Goal: Check status: Check status

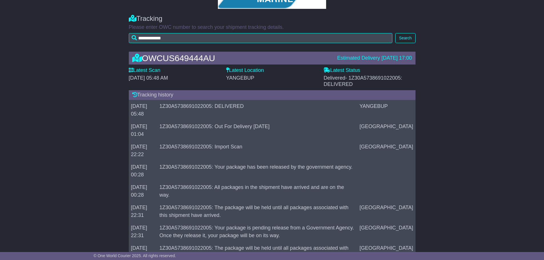
scroll to position [86, 0]
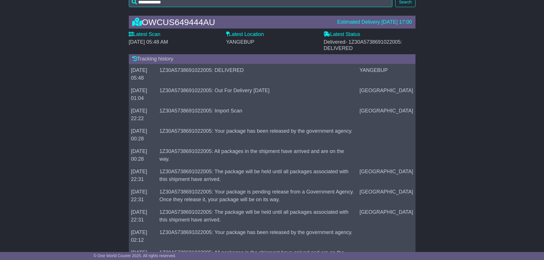
click at [347, 23] on div "Estimated Delivery 30 Sep 2025 17:00" at bounding box center [374, 22] width 75 height 6
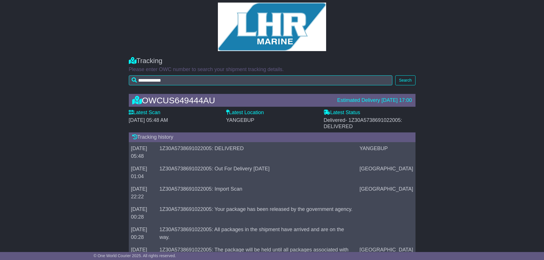
scroll to position [0, 0]
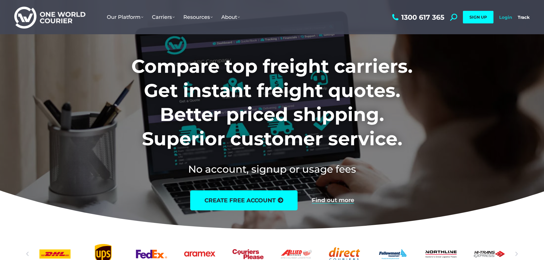
click at [504, 17] on link "Login" at bounding box center [505, 17] width 13 height 5
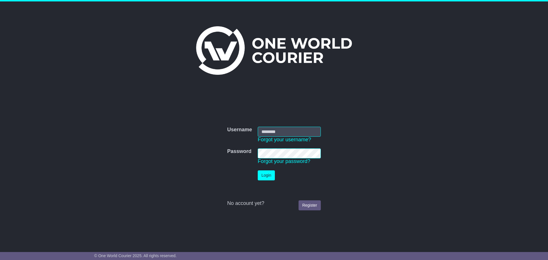
type input "**********"
click at [270, 172] on button "Login" at bounding box center [266, 175] width 17 height 10
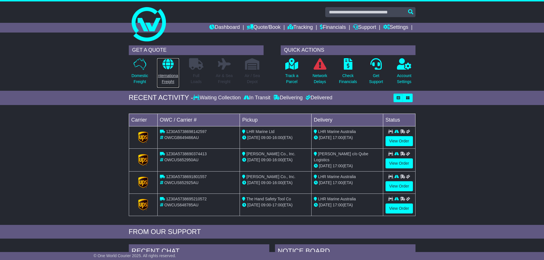
click at [172, 79] on p "International Freight" at bounding box center [168, 79] width 22 height 12
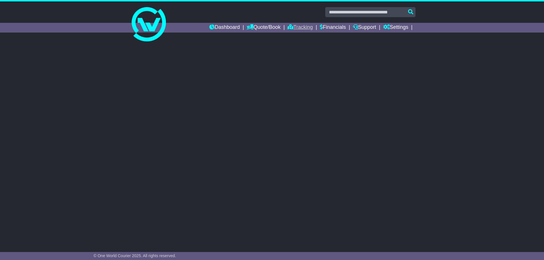
select select
select select "**"
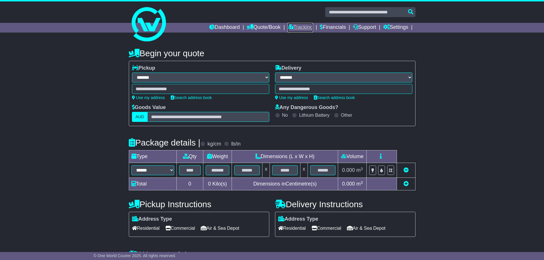
click at [298, 27] on link "Tracking" at bounding box center [300, 28] width 25 height 10
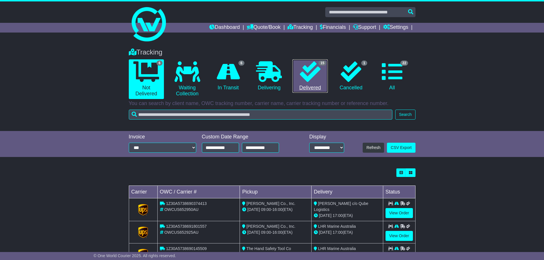
click at [307, 81] on icon at bounding box center [310, 71] width 21 height 21
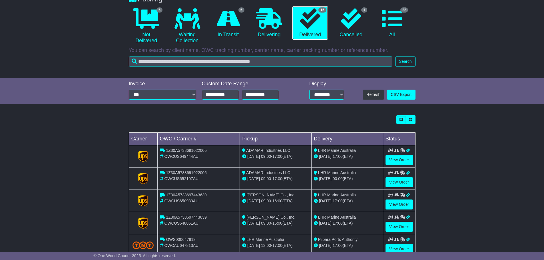
scroll to position [57, 0]
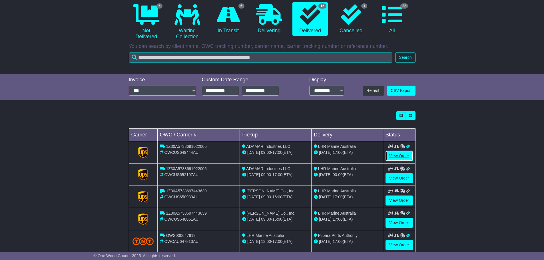
click at [398, 156] on link "View Order" at bounding box center [398, 156] width 27 height 10
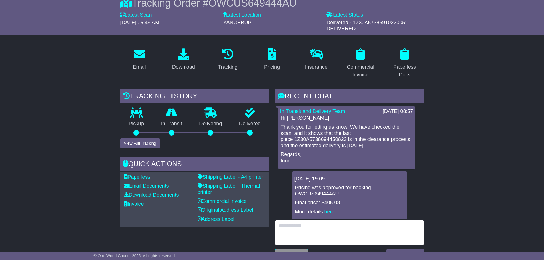
click at [281, 226] on textarea at bounding box center [349, 232] width 149 height 25
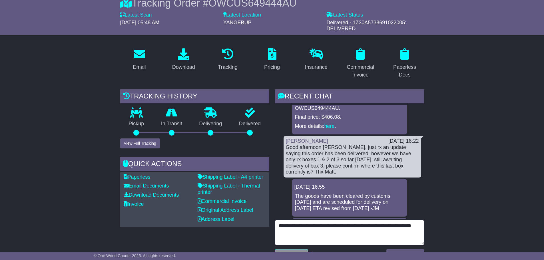
click at [312, 226] on textarea "**********" at bounding box center [349, 232] width 149 height 25
click at [321, 226] on textarea "**********" at bounding box center [349, 232] width 149 height 25
click at [290, 235] on textarea "**********" at bounding box center [349, 232] width 149 height 25
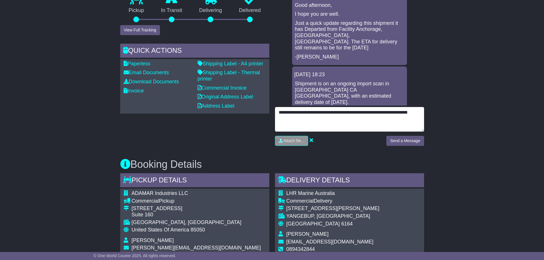
scroll to position [171, 0]
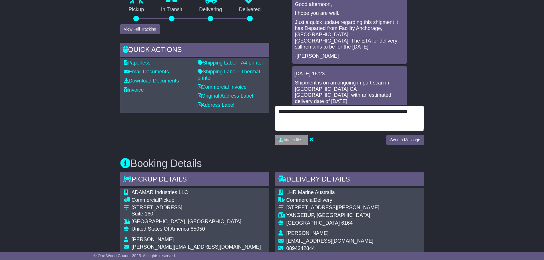
type textarea "**********"
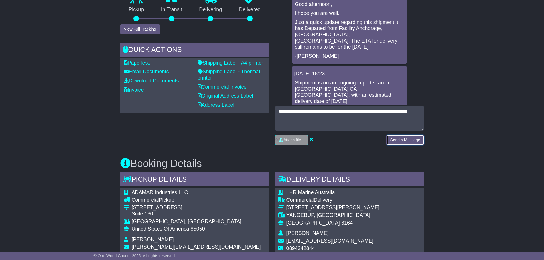
click at [414, 142] on button "Send a Message" at bounding box center [404, 140] width 37 height 10
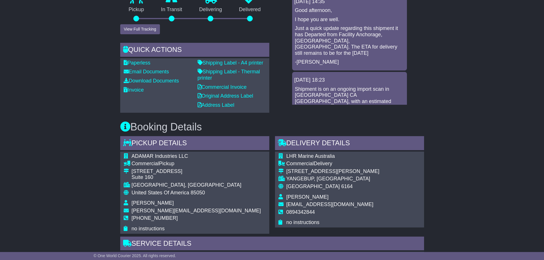
scroll to position [257, 0]
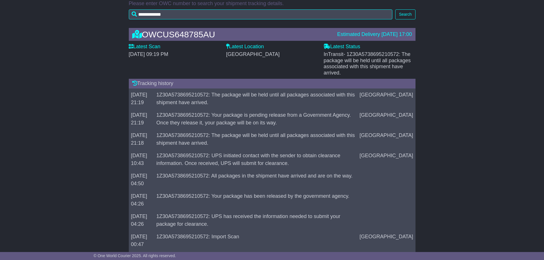
scroll to position [0, 0]
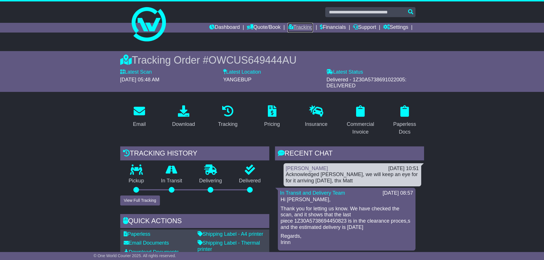
click at [303, 28] on link "Tracking" at bounding box center [300, 28] width 25 height 10
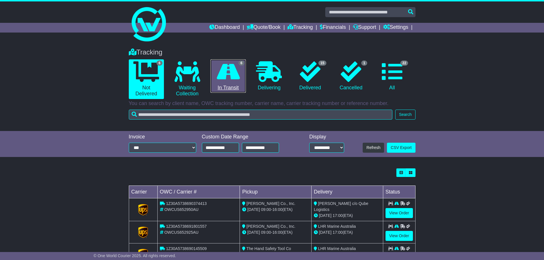
click at [234, 81] on icon at bounding box center [228, 71] width 23 height 21
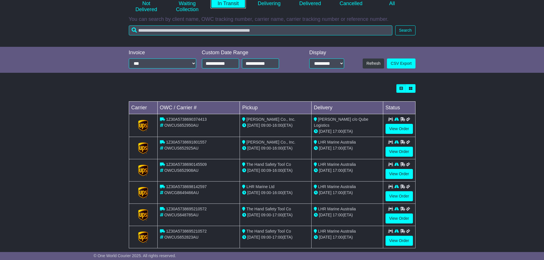
scroll to position [92, 0]
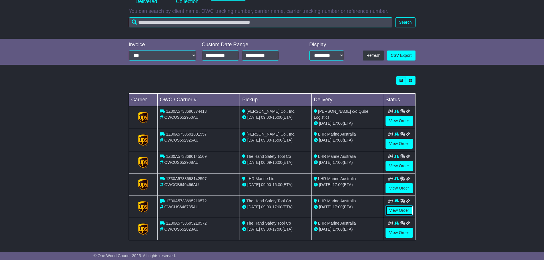
click at [404, 212] on link "View Order" at bounding box center [398, 211] width 27 height 10
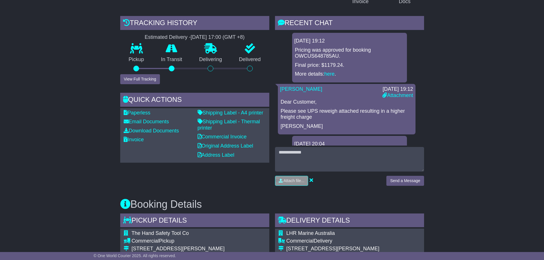
scroll to position [114, 0]
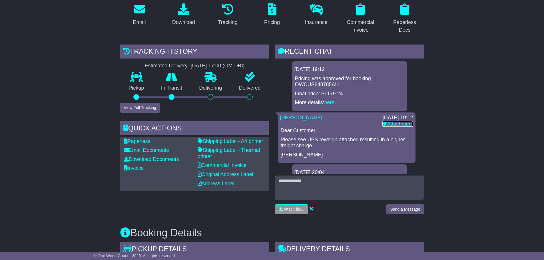
click at [395, 122] on link "Attachment" at bounding box center [397, 124] width 31 height 6
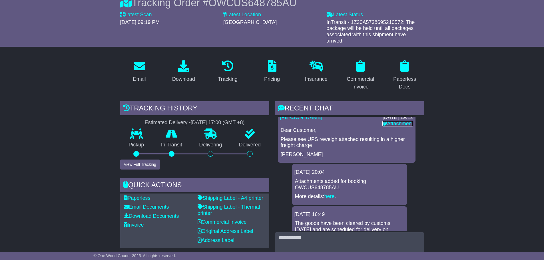
scroll to position [0, 0]
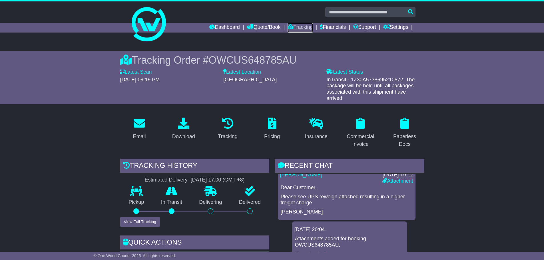
click at [297, 28] on link "Tracking" at bounding box center [300, 28] width 25 height 10
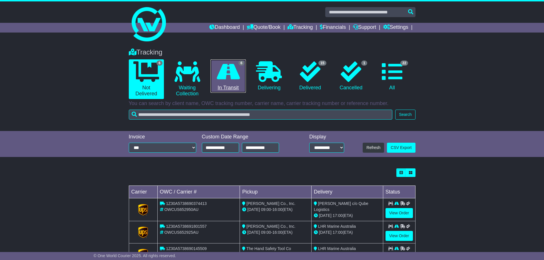
click at [234, 78] on icon at bounding box center [228, 71] width 23 height 21
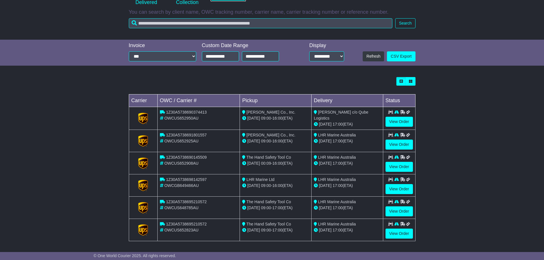
scroll to position [92, 0]
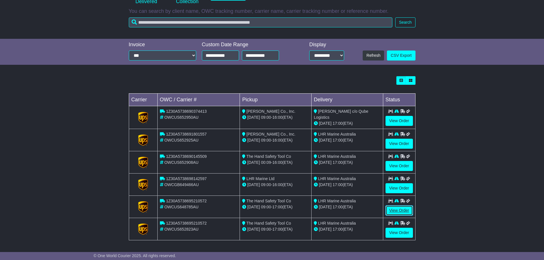
click at [401, 211] on link "View Order" at bounding box center [398, 211] width 27 height 10
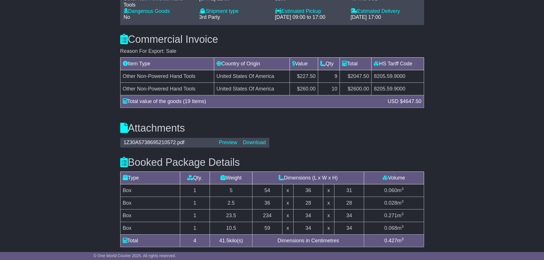
scroll to position [600, 0]
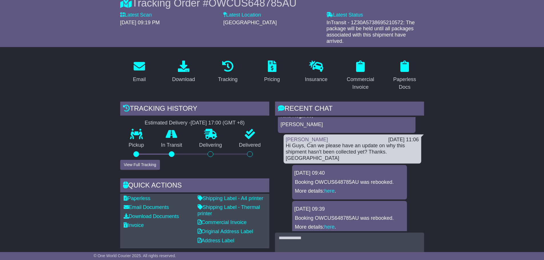
scroll to position [672, 0]
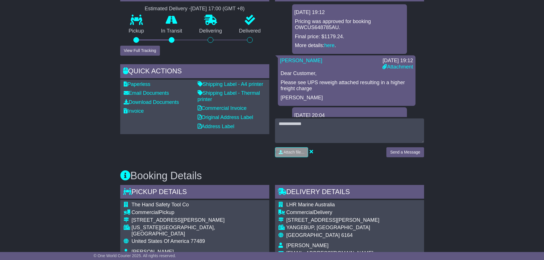
scroll to position [86, 0]
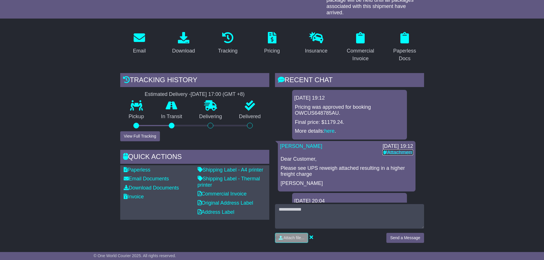
click at [396, 150] on link "Attachment" at bounding box center [397, 153] width 31 height 6
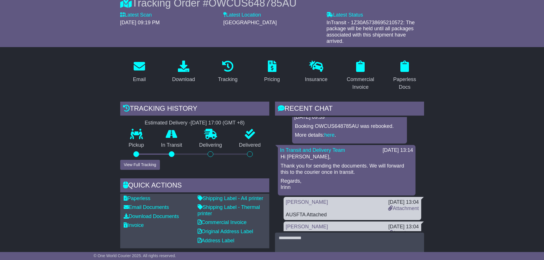
scroll to position [799, 0]
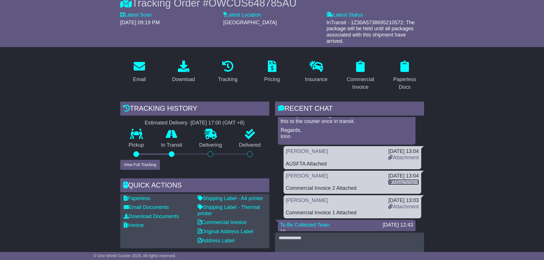
drag, startPoint x: 400, startPoint y: 158, endPoint x: 400, endPoint y: 162, distance: 4.9
click at [400, 179] on link "Attachment" at bounding box center [403, 182] width 31 height 6
click at [408, 204] on link "Attachment" at bounding box center [403, 207] width 31 height 6
click at [409, 179] on link "Attachment" at bounding box center [403, 182] width 31 height 6
click at [404, 204] on link "Attachment" at bounding box center [403, 207] width 31 height 6
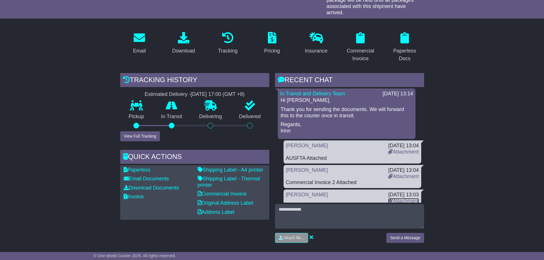
scroll to position [825, 0]
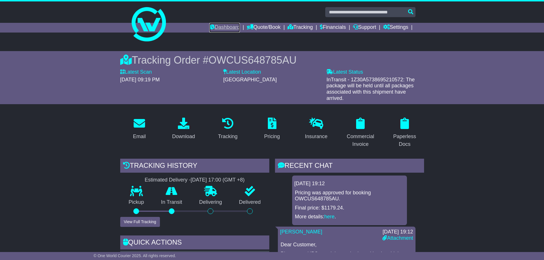
click at [222, 27] on link "Dashboard" at bounding box center [224, 28] width 31 height 10
